Goal: Find specific page/section: Find specific page/section

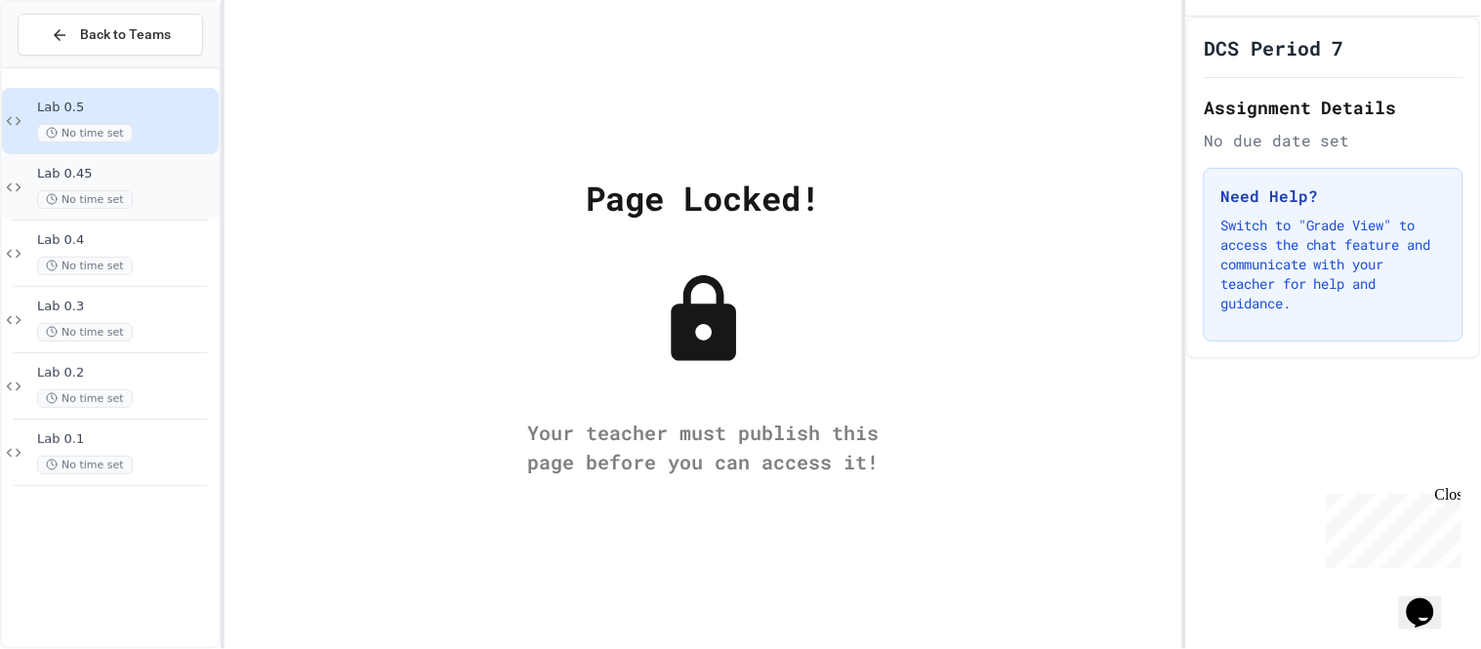
click at [103, 181] on span "Lab 0.45" at bounding box center [126, 174] width 178 height 17
click at [154, 175] on span "Lab 0.45" at bounding box center [126, 174] width 178 height 17
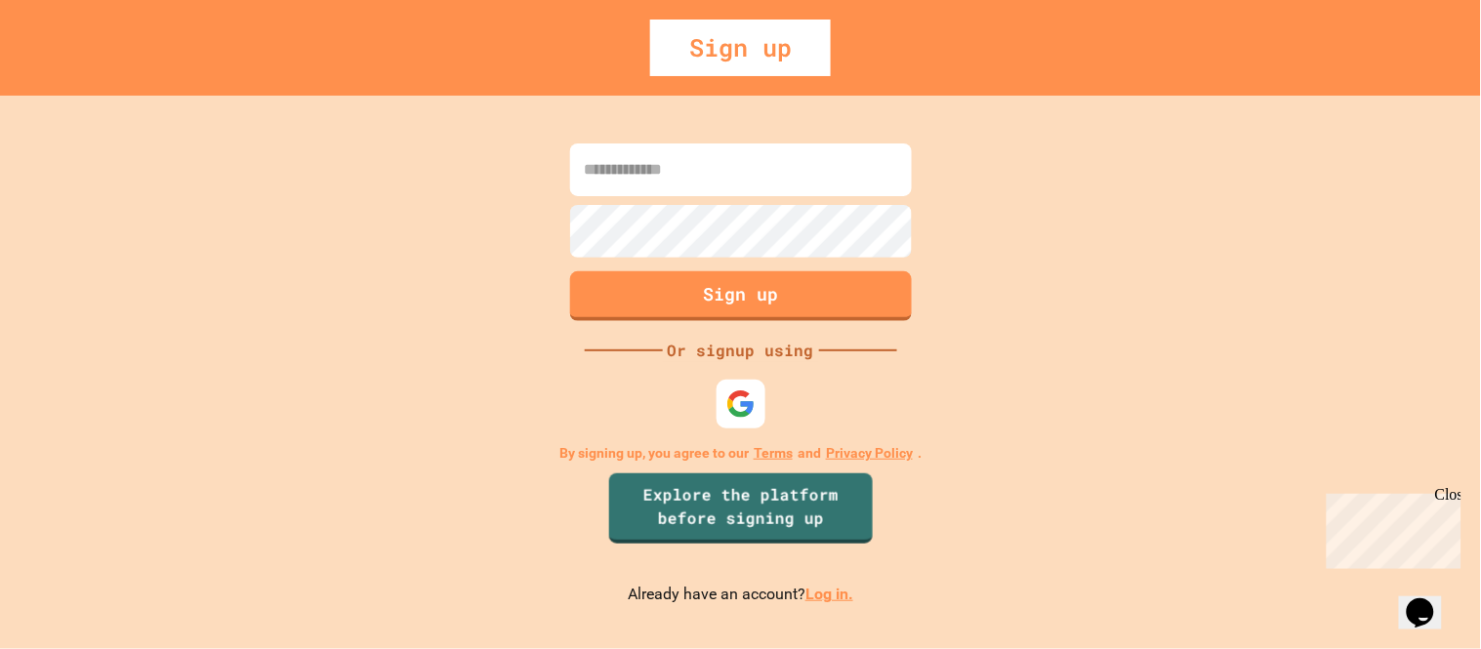
click at [805, 595] on link "Log in." at bounding box center [829, 594] width 48 height 19
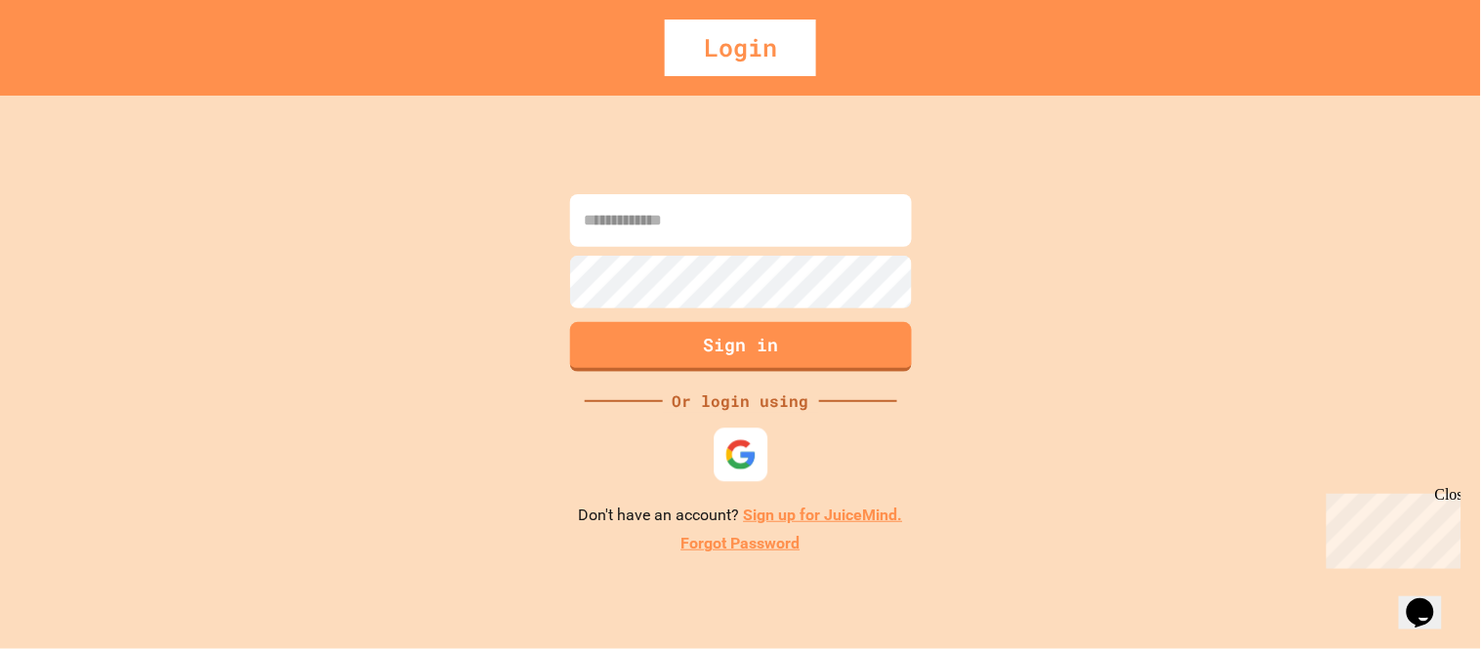
click at [742, 461] on img at bounding box center [740, 454] width 32 height 32
